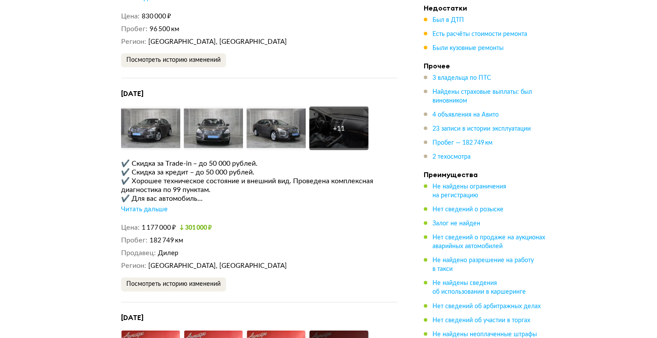
scroll to position [2525, 0]
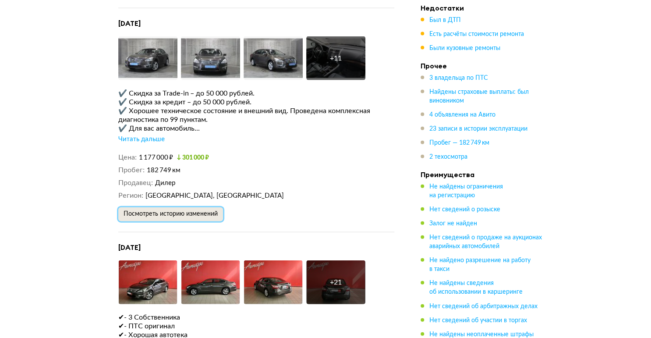
click at [176, 207] on button "Посмотреть историю изменений" at bounding box center [170, 214] width 105 height 14
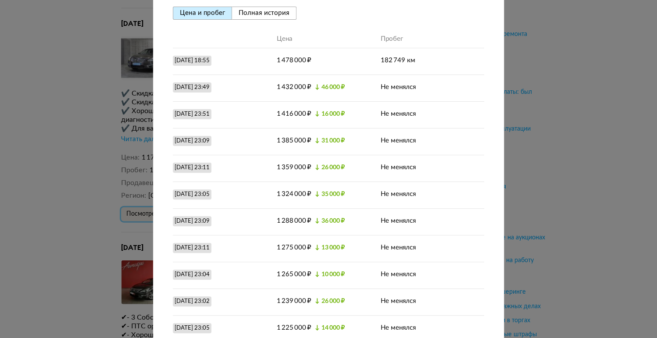
scroll to position [0, 0]
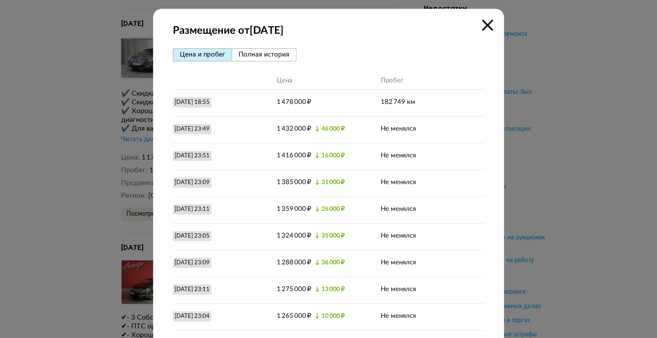
click at [482, 27] on icon at bounding box center [487, 25] width 11 height 11
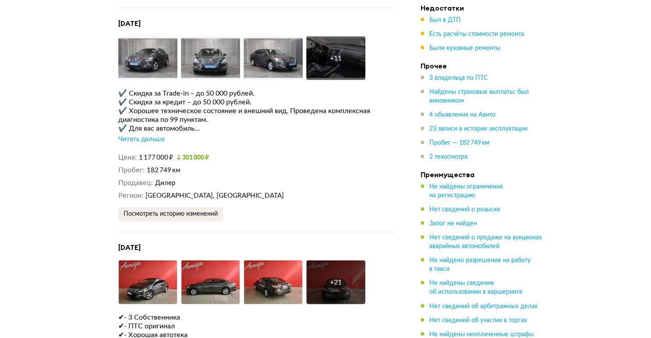
click at [127, 135] on div "Читать дальше" at bounding box center [141, 139] width 46 height 9
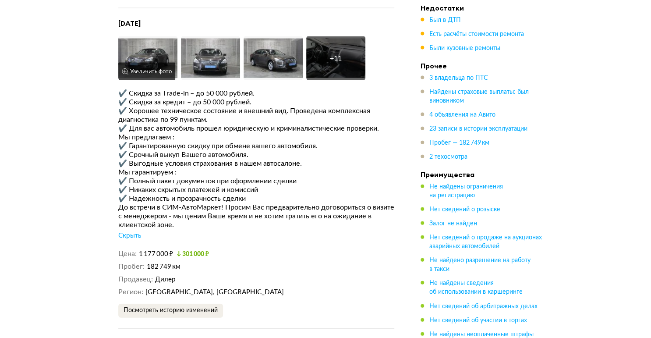
click at [171, 40] on img at bounding box center [147, 58] width 59 height 44
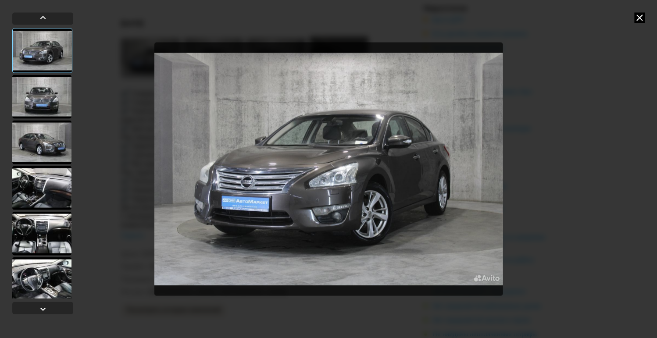
click at [30, 85] on div at bounding box center [41, 97] width 59 height 44
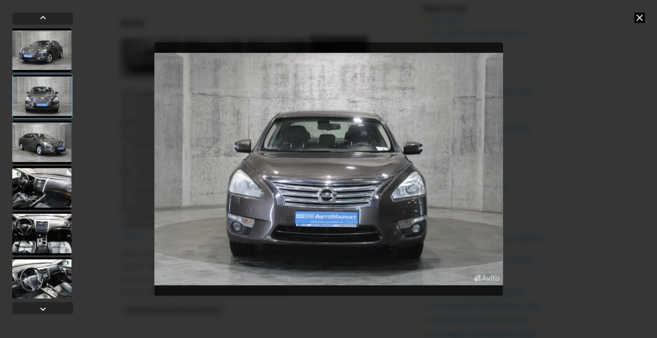
click at [28, 133] on div at bounding box center [41, 142] width 59 height 44
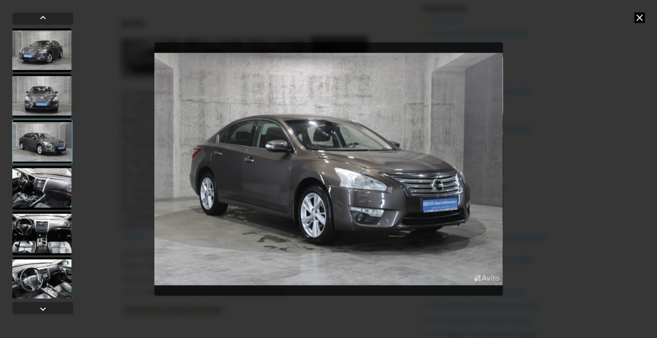
click at [45, 185] on div at bounding box center [41, 188] width 59 height 44
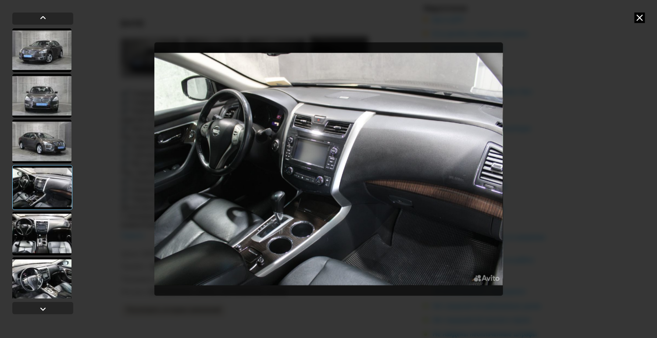
click at [55, 137] on div at bounding box center [41, 141] width 59 height 44
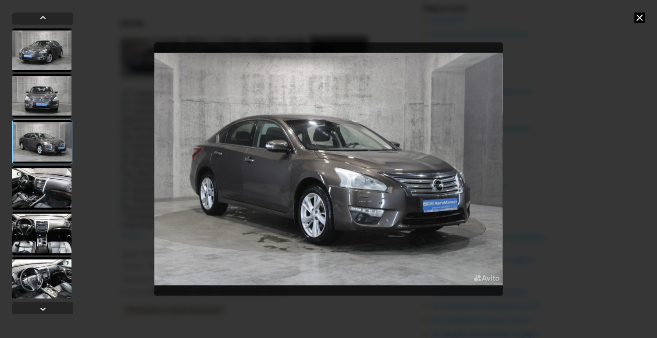
click at [56, 192] on div at bounding box center [41, 188] width 59 height 44
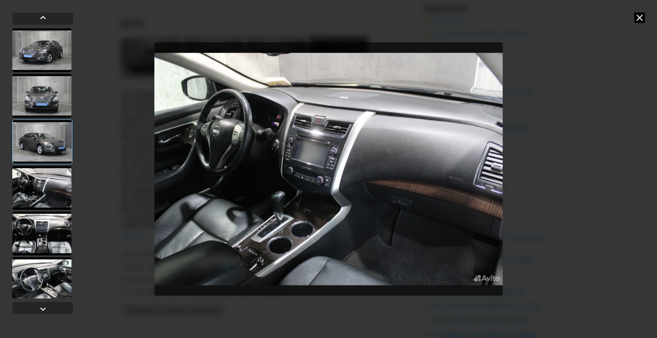
click at [58, 227] on div at bounding box center [41, 233] width 59 height 44
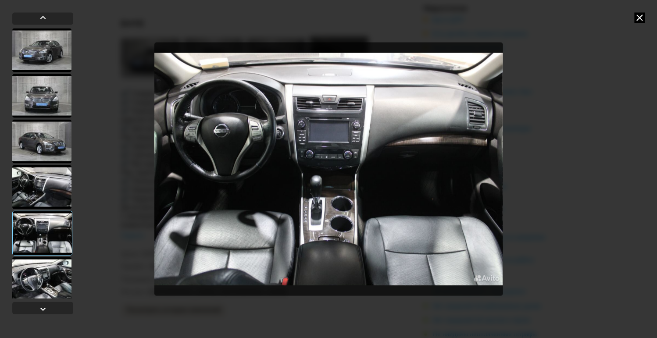
click at [60, 272] on div at bounding box center [41, 279] width 59 height 44
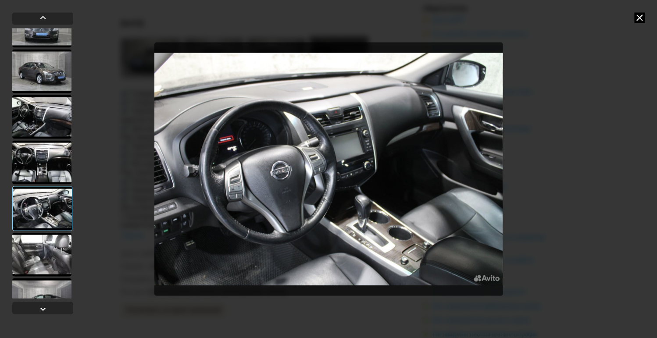
click at [54, 267] on div at bounding box center [41, 254] width 59 height 44
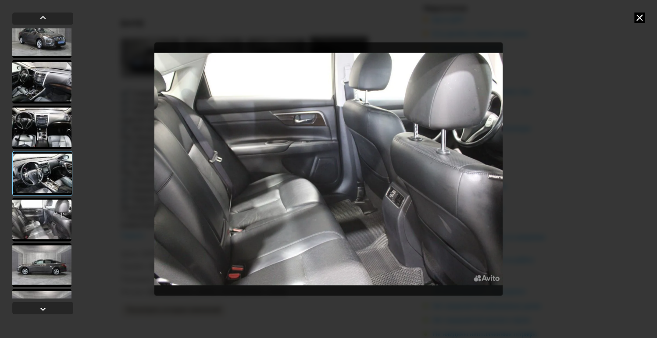
click at [54, 267] on div at bounding box center [41, 265] width 59 height 44
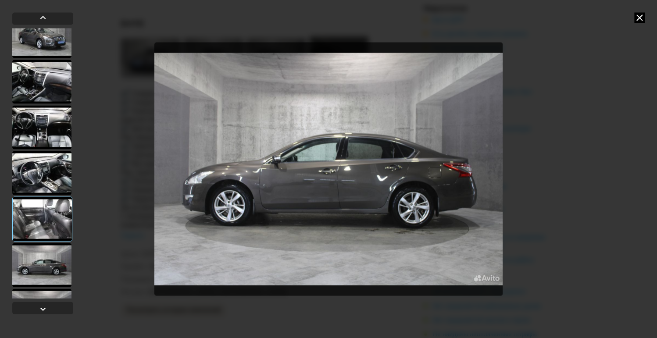
scroll to position [140, 0]
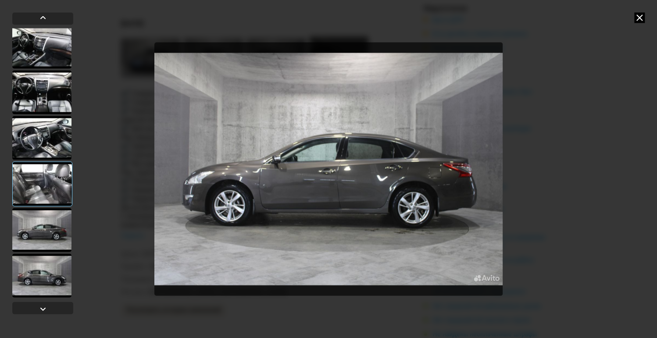
click at [54, 267] on div at bounding box center [41, 275] width 59 height 44
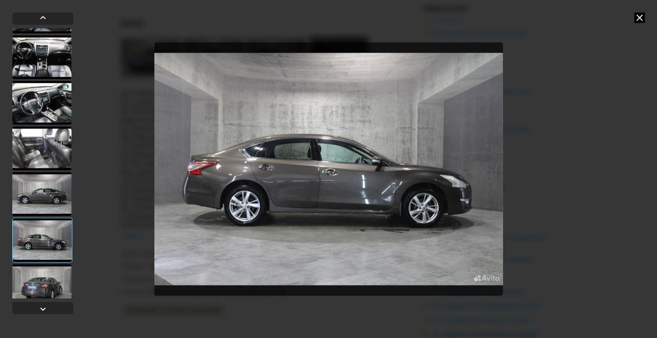
click at [54, 267] on div at bounding box center [41, 286] width 59 height 44
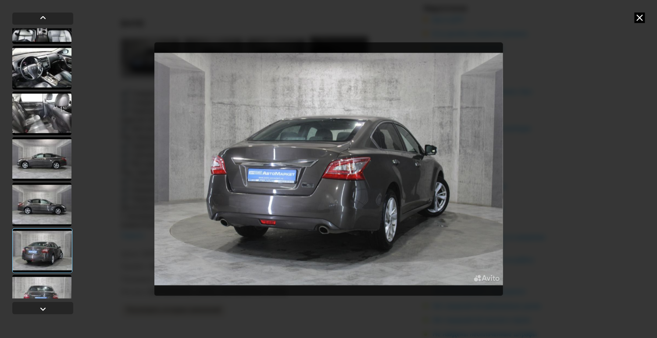
click at [54, 267] on div at bounding box center [42, 250] width 60 height 45
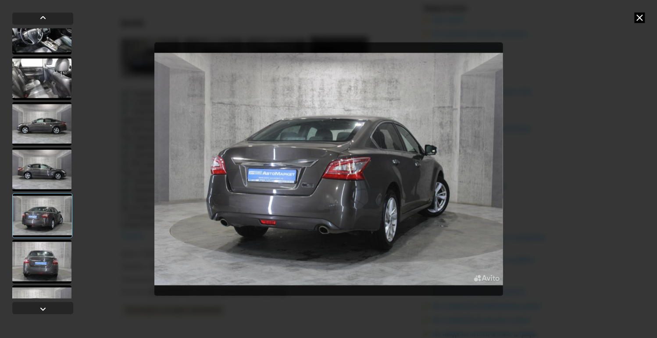
click at [54, 267] on div at bounding box center [41, 261] width 59 height 44
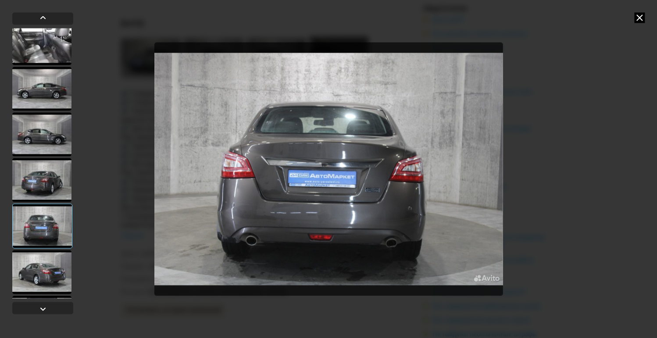
click at [54, 267] on div at bounding box center [41, 272] width 59 height 44
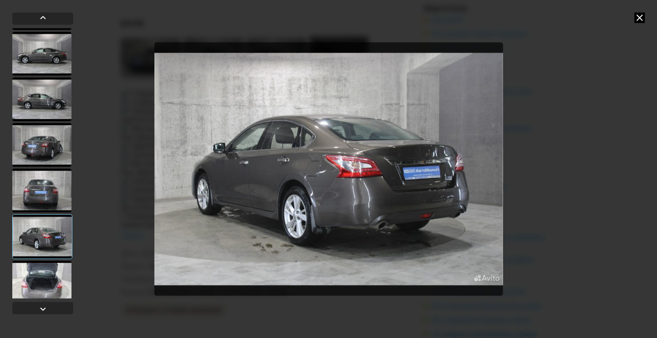
click at [54, 267] on div at bounding box center [41, 282] width 59 height 44
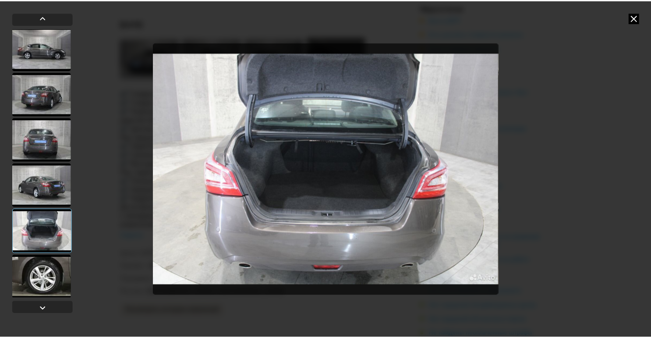
scroll to position [368, 0]
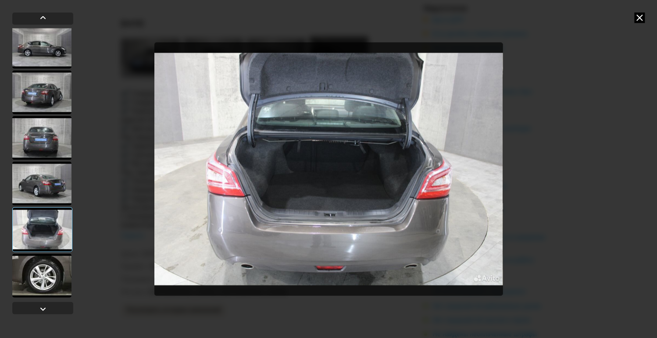
click at [54, 267] on div at bounding box center [41, 275] width 59 height 44
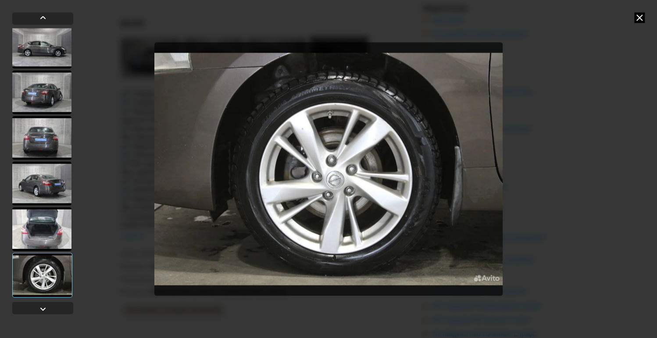
click at [54, 267] on div at bounding box center [42, 275] width 60 height 45
click at [635, 23] on div at bounding box center [328, 169] width 657 height 338
click at [639, 18] on icon at bounding box center [639, 17] width 11 height 11
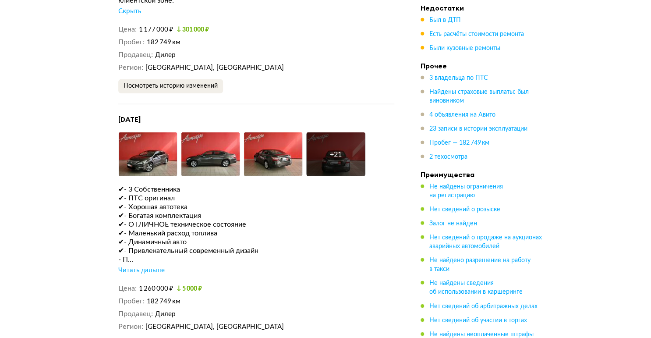
scroll to position [2771, 0]
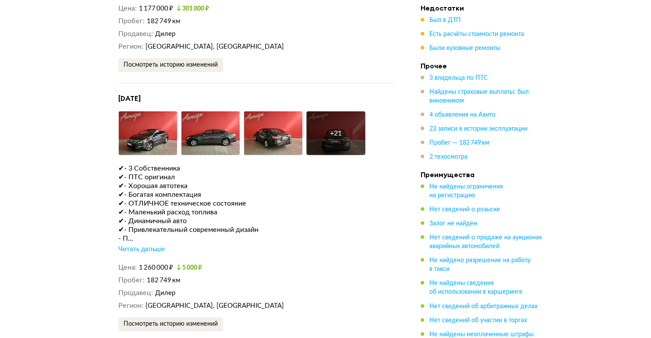
click at [144, 245] on div "Читать дальше" at bounding box center [141, 249] width 46 height 9
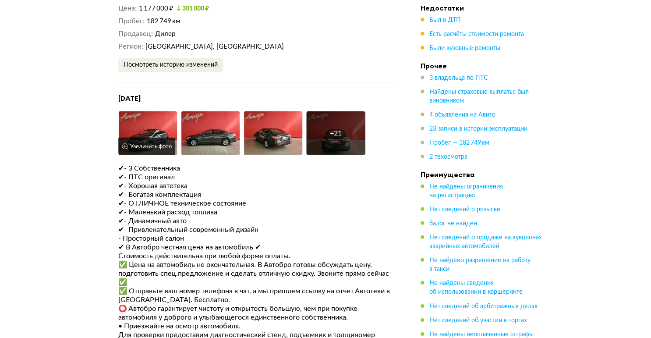
click at [160, 138] on button "Увеличить фото" at bounding box center [146, 147] width 57 height 18
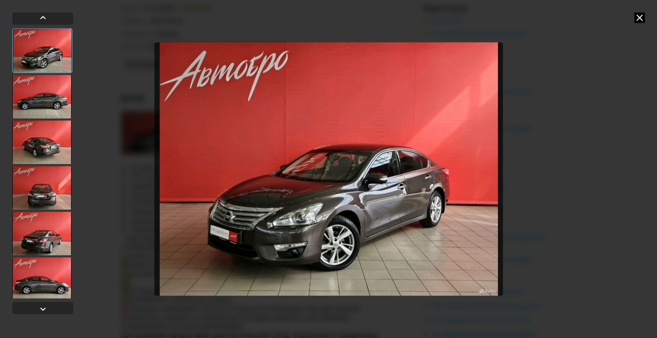
click at [47, 104] on div at bounding box center [41, 97] width 59 height 44
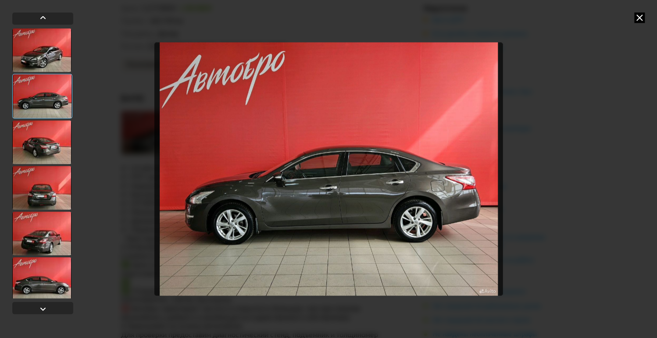
click at [53, 138] on div at bounding box center [41, 142] width 59 height 44
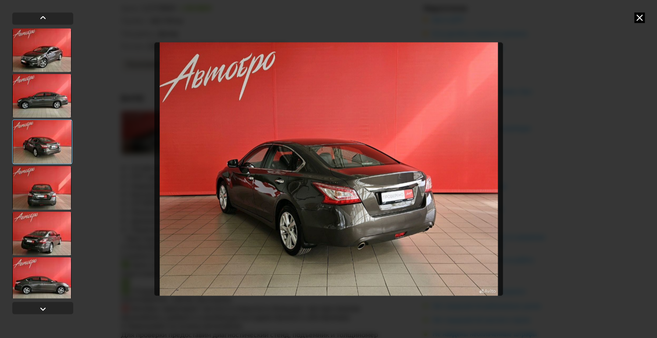
click at [49, 182] on div at bounding box center [41, 188] width 59 height 44
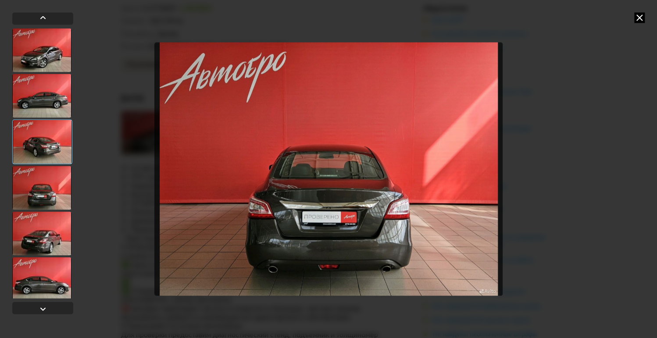
click at [46, 228] on div at bounding box center [41, 233] width 59 height 44
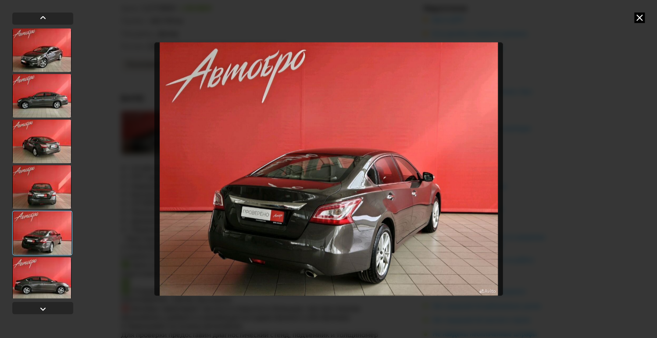
click at [45, 277] on div at bounding box center [41, 279] width 59 height 44
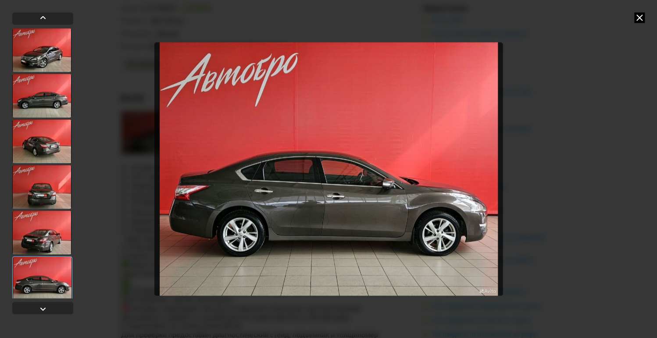
click at [639, 18] on icon at bounding box center [639, 17] width 11 height 11
